Goal: Check status

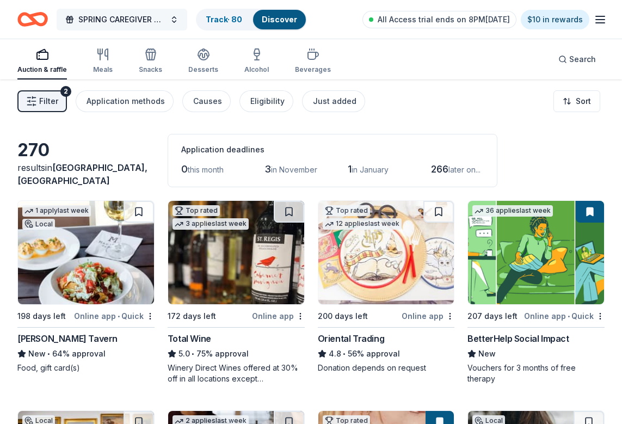
click at [148, 18] on span "SPRING CAREGIVER SUPPORT" at bounding box center [121, 19] width 87 height 13
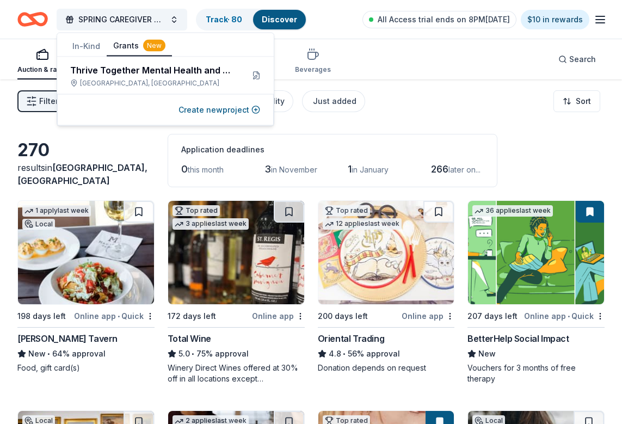
click at [131, 42] on button "Grants New" at bounding box center [139, 46] width 65 height 21
click at [136, 44] on button "Grants New" at bounding box center [139, 46] width 65 height 21
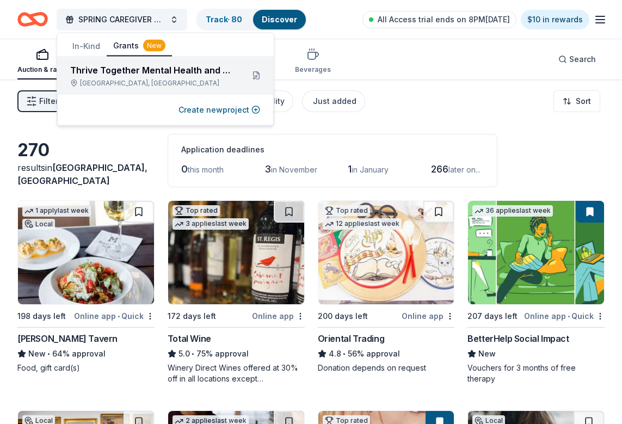
click at [143, 76] on div "Thrive Together Mental Health and Well-Being Program" at bounding box center [152, 70] width 164 height 13
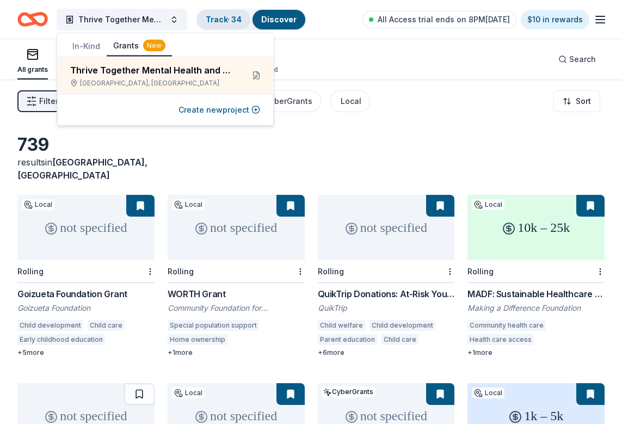
click at [226, 15] on link "Track · 34" at bounding box center [224, 19] width 36 height 9
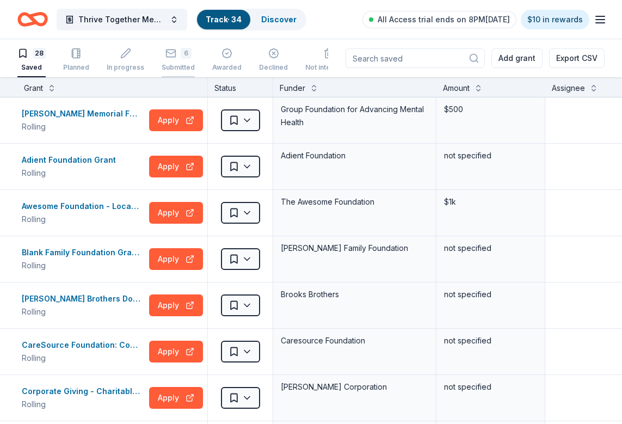
click at [177, 59] on div "6 Submitted" at bounding box center [178, 60] width 33 height 24
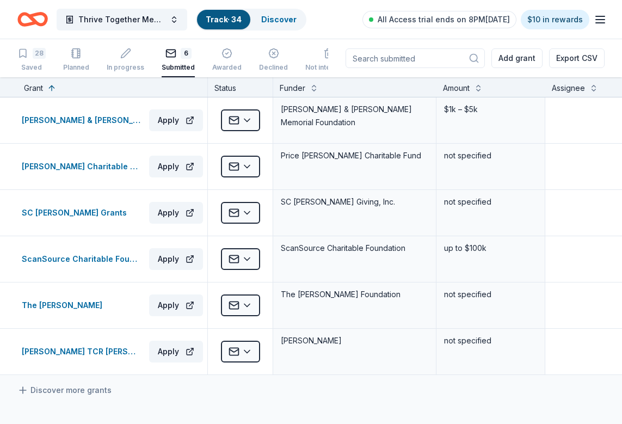
click at [169, 67] on div "Submitted" at bounding box center [178, 67] width 33 height 9
click at [169, 68] on div "Submitted" at bounding box center [178, 67] width 33 height 9
click at [170, 68] on div "Submitted" at bounding box center [178, 67] width 33 height 9
drag, startPoint x: 170, startPoint y: 68, endPoint x: 173, endPoint y: 77, distance: 9.0
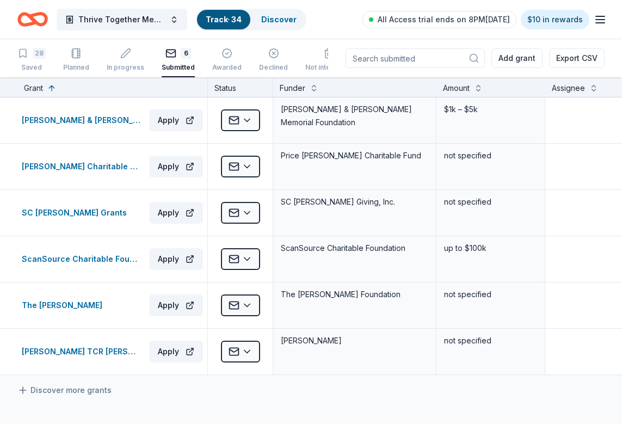
click at [173, 76] on button "6 Submitted" at bounding box center [178, 61] width 33 height 34
